Goal: Find specific page/section: Find specific page/section

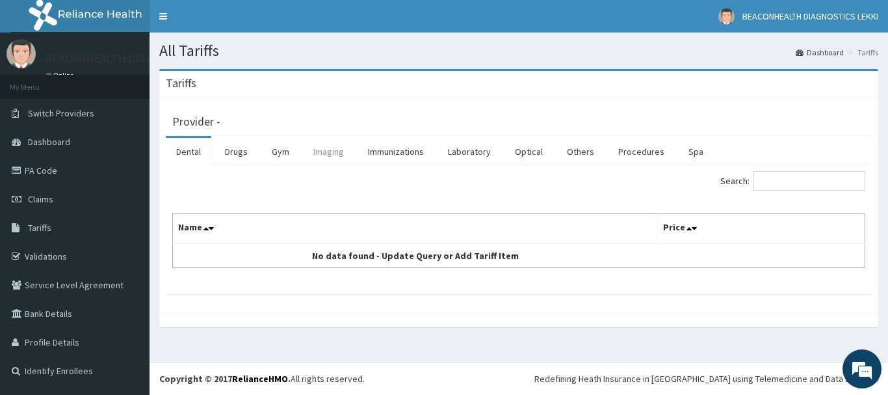
click at [331, 157] on link "Imaging" at bounding box center [328, 151] width 51 height 27
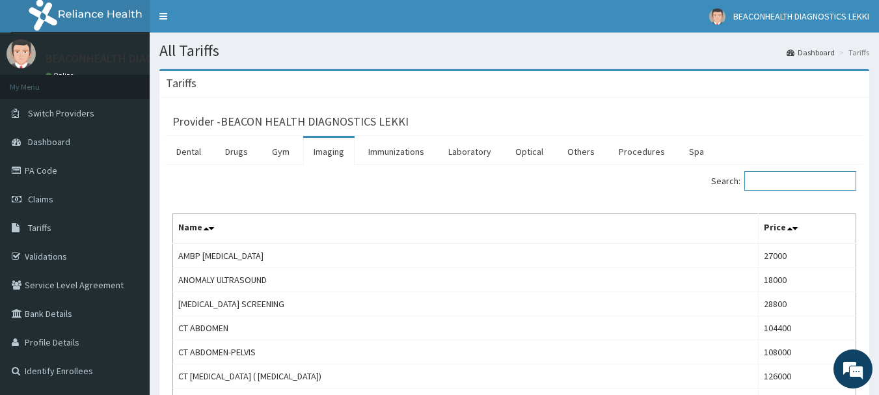
click at [782, 178] on input "Search:" at bounding box center [800, 181] width 112 height 20
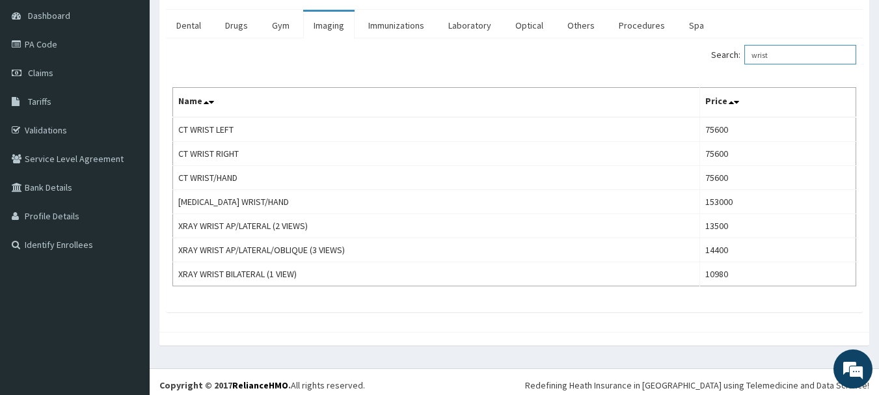
scroll to position [130, 0]
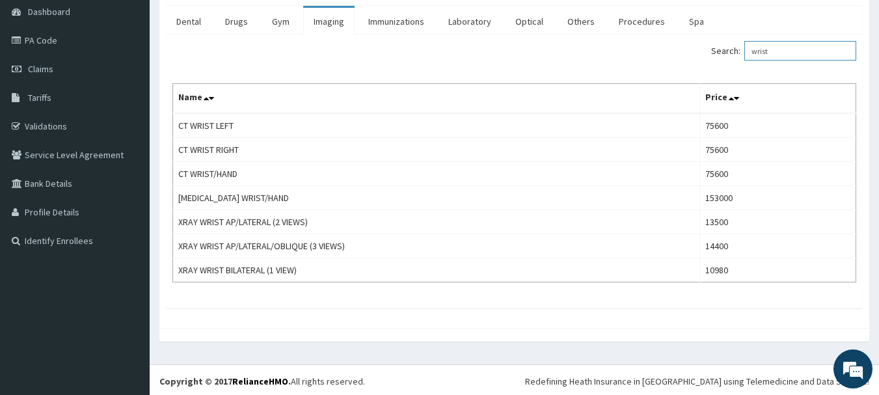
type input "wrist"
